Goal: Task Accomplishment & Management: Manage account settings

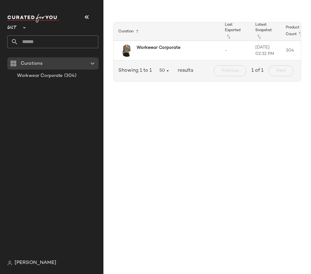
click at [21, 263] on span "[PERSON_NAME]" at bounding box center [36, 262] width 42 height 7
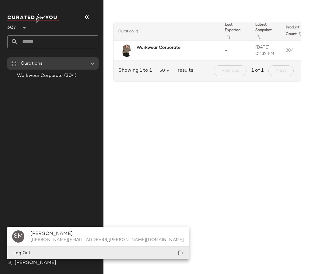
click at [54, 251] on div "Log Out" at bounding box center [98, 252] width 182 height 12
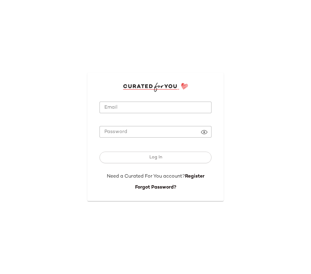
click at [116, 108] on input "Email" at bounding box center [156, 107] width 112 height 12
type input "**********"
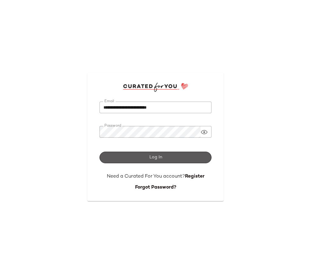
click at [141, 158] on button "Log In" at bounding box center [156, 157] width 112 height 12
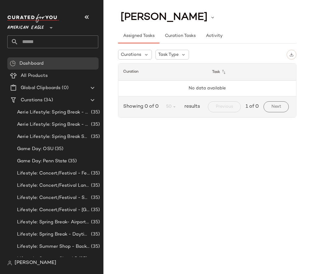
click at [48, 27] on icon at bounding box center [51, 27] width 7 height 7
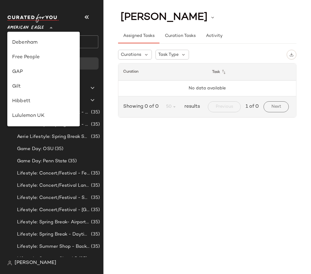
scroll to position [112, 0]
